Goal: Transaction & Acquisition: Purchase product/service

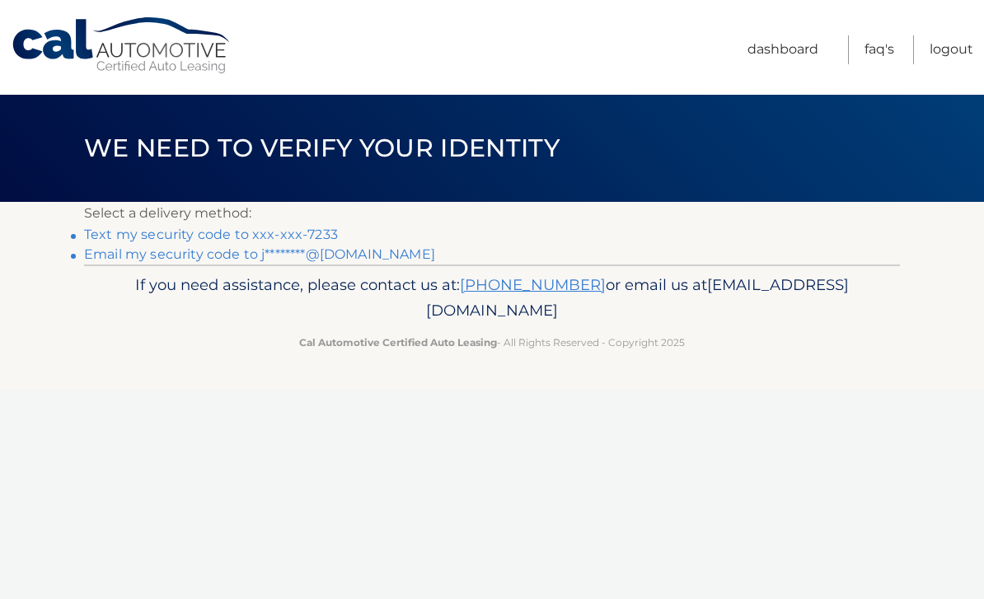
click at [233, 237] on link "Text my security code to xxx-xxx-7233" at bounding box center [211, 235] width 254 height 16
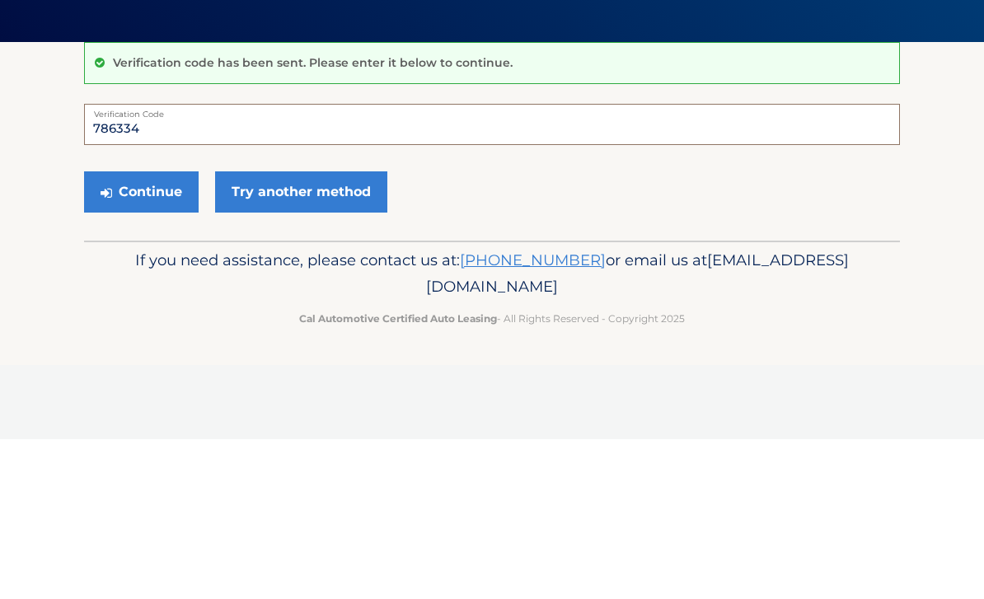
type input "786334"
click at [160, 331] on button "Continue" at bounding box center [141, 351] width 115 height 41
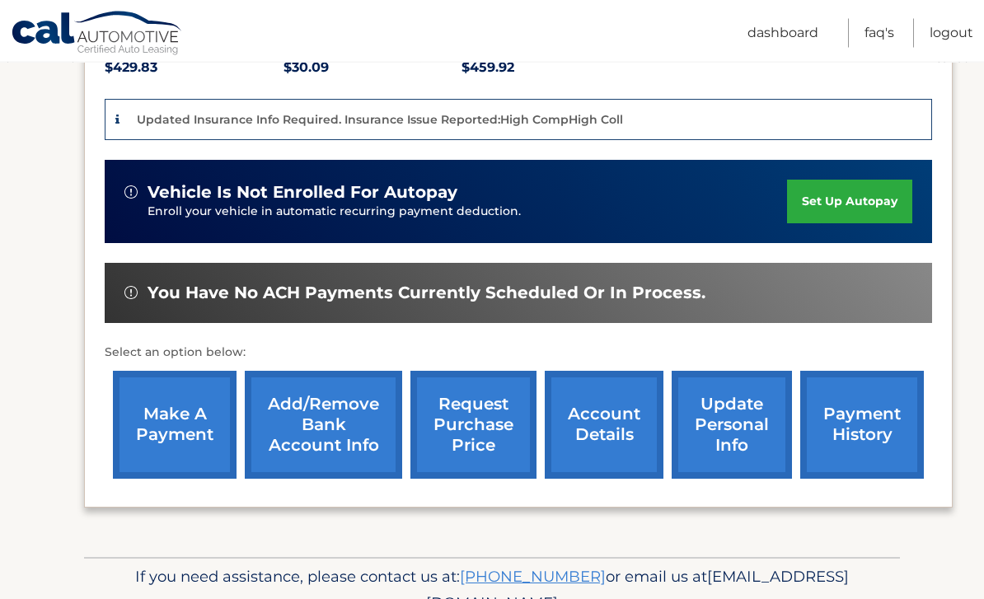
scroll to position [404, 0]
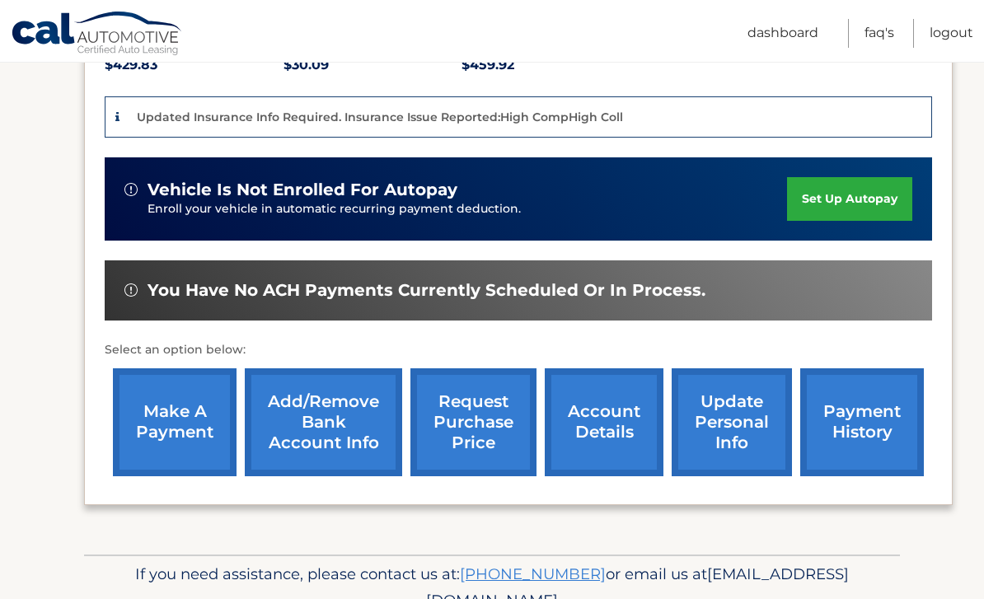
click at [168, 392] on link "make a payment" at bounding box center [175, 423] width 124 height 108
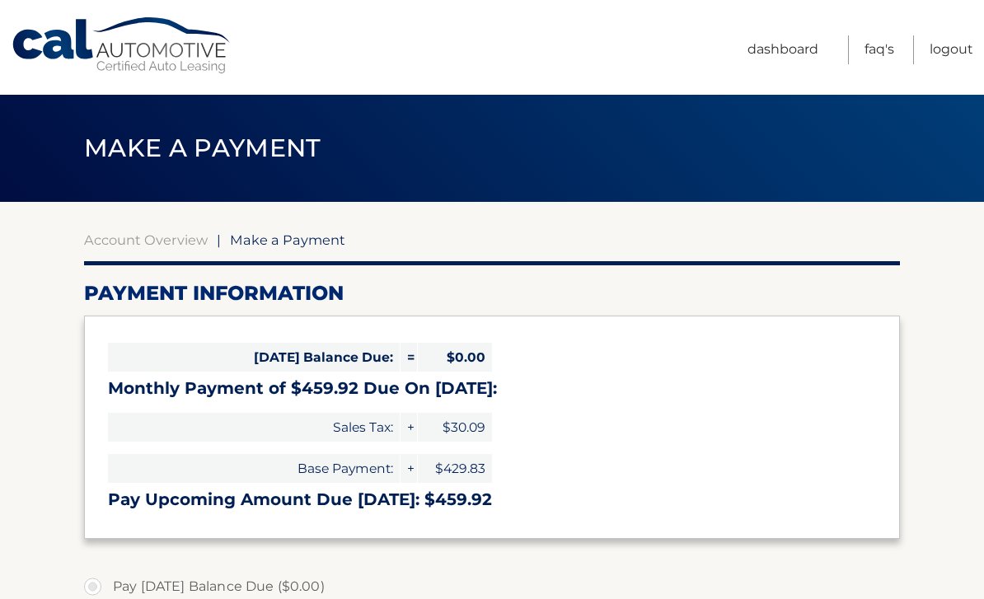
select select "NDYxODc4ZDAtZTljNi00ZmI5LWJiM2MtNzk3MGY3YmVmMWJj"
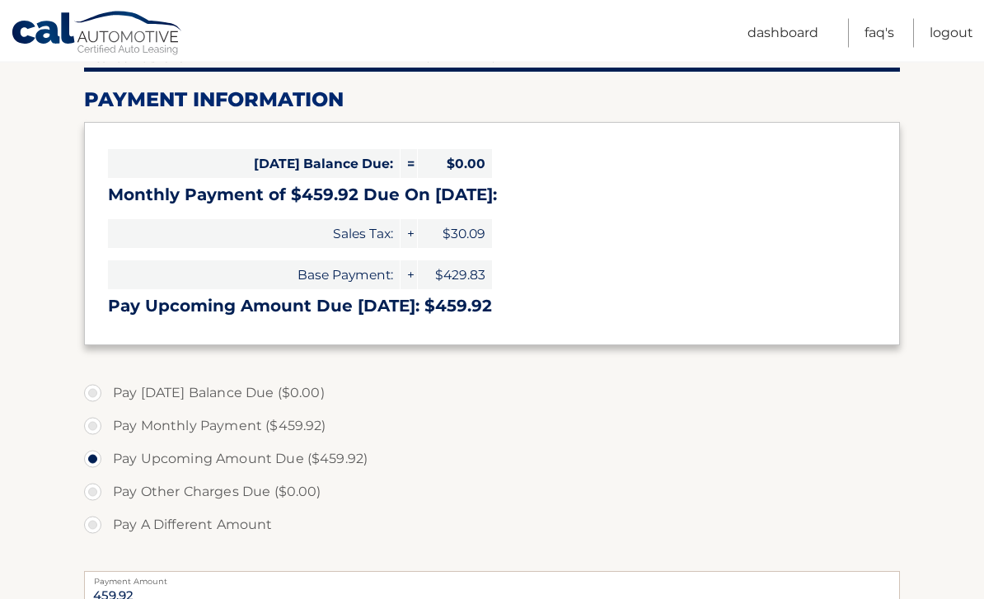
scroll to position [194, 0]
click at [92, 421] on label "Pay Monthly Payment ($459.92)" at bounding box center [492, 426] width 816 height 33
click at [92, 421] on input "Pay Monthly Payment ($459.92)" at bounding box center [99, 423] width 16 height 26
radio input "true"
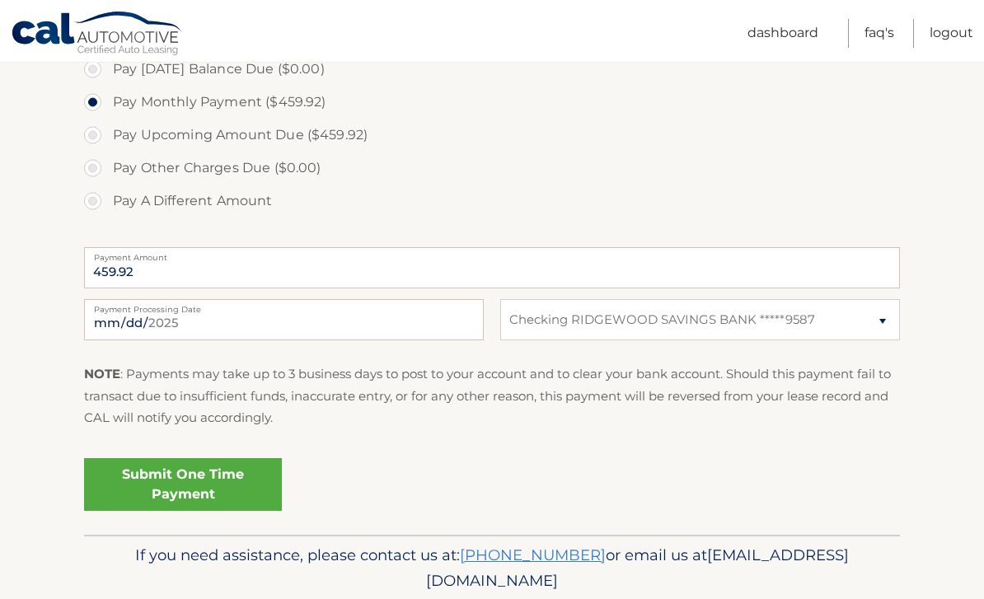
scroll to position [522, 0]
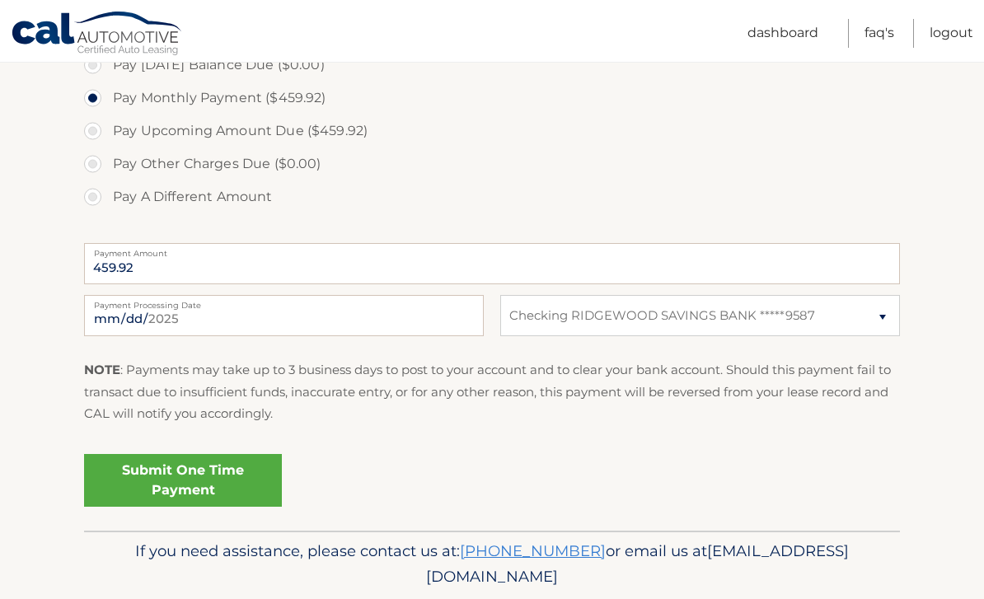
click at [213, 479] on link "Submit One Time Payment" at bounding box center [183, 480] width 198 height 53
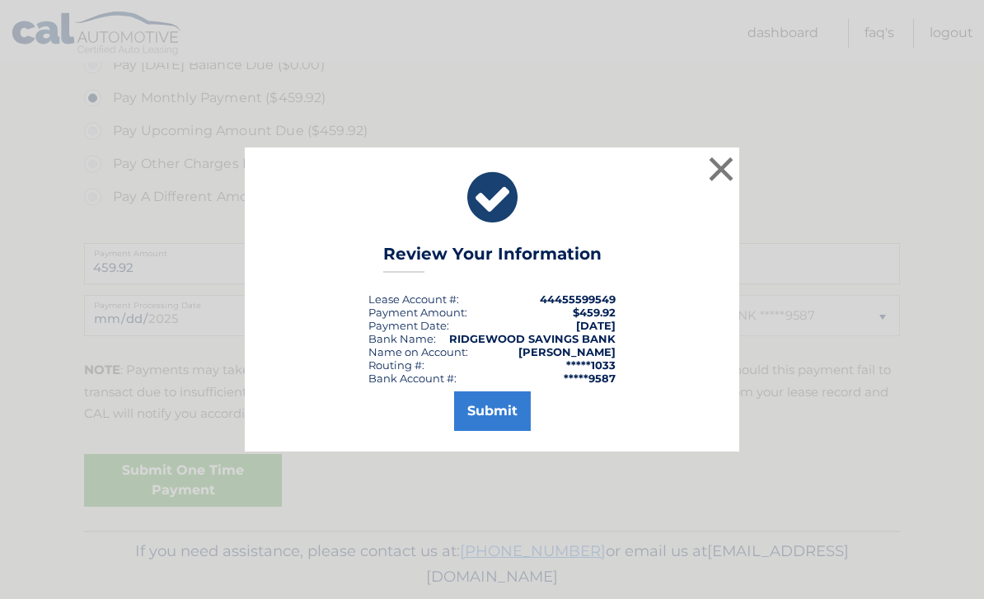
click at [501, 431] on button "Submit" at bounding box center [492, 412] width 77 height 40
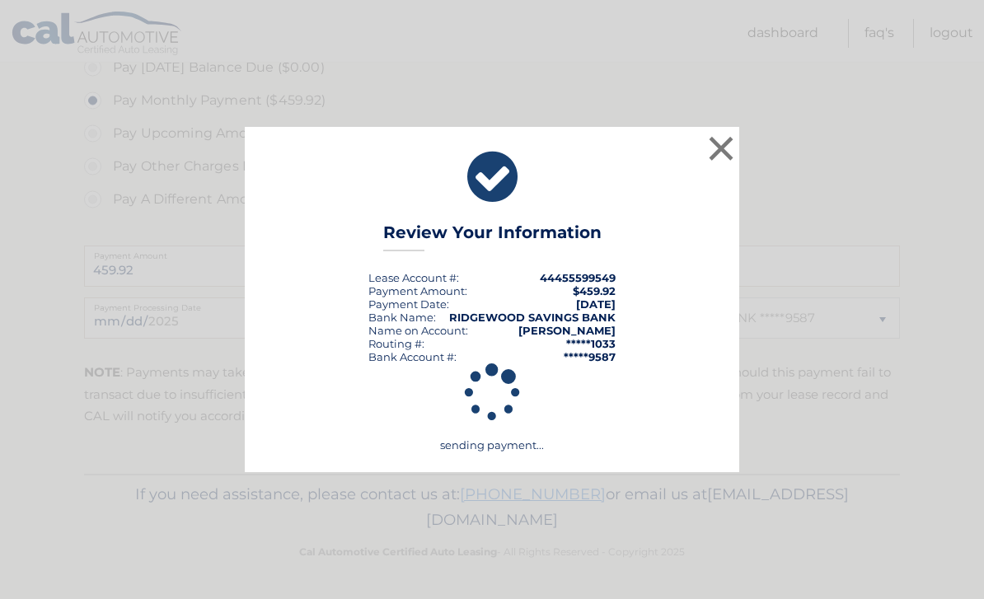
scroll to position [463, 0]
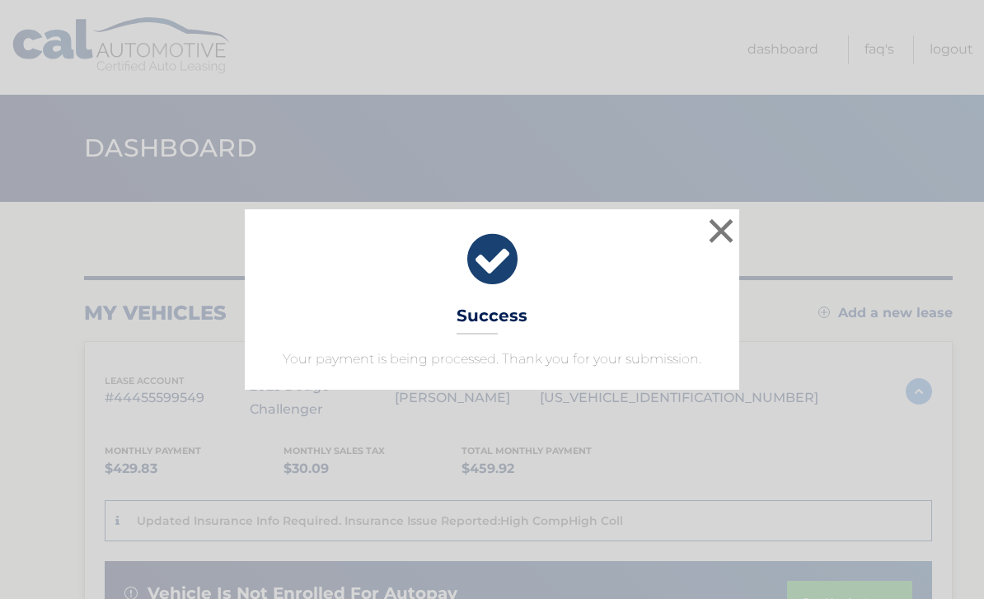
click at [716, 230] on button "×" at bounding box center [721, 230] width 33 height 33
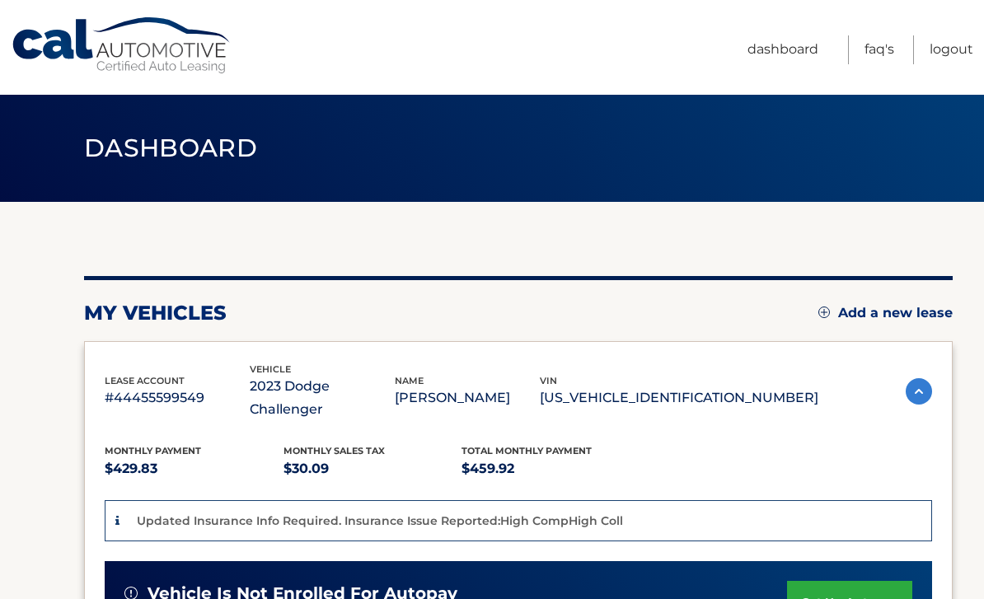
click at [959, 51] on link "Logout" at bounding box center [952, 49] width 44 height 29
